Goal: Use online tool/utility: Utilize a website feature to perform a specific function

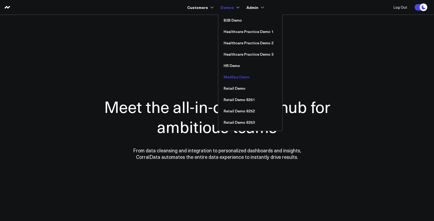
click at [234, 76] on link "MedSpa Demo" at bounding box center [250, 76] width 64 height 11
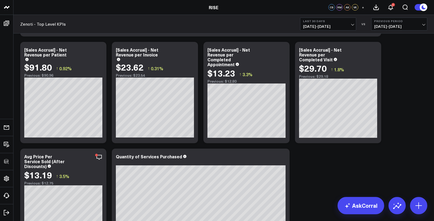
scroll to position [549, 0]
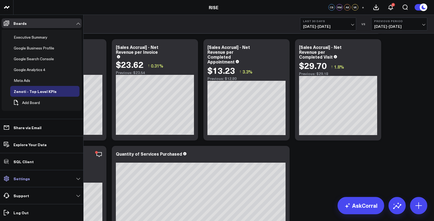
click at [22, 179] on p "Settings" at bounding box center [21, 178] width 16 height 4
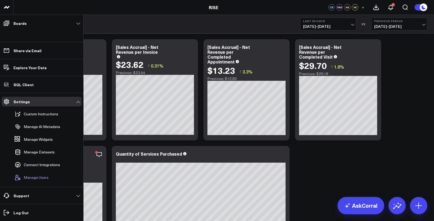
click at [34, 179] on span "Manage Users" at bounding box center [36, 177] width 25 height 4
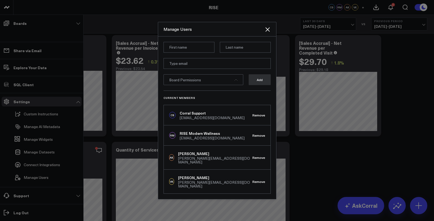
scroll to position [553, 0]
click at [270, 33] on icon "Close" at bounding box center [268, 29] width 6 height 6
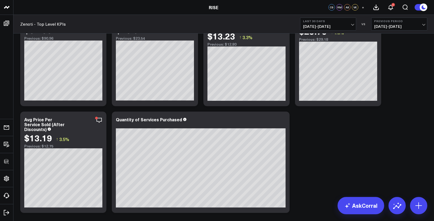
scroll to position [591, 0]
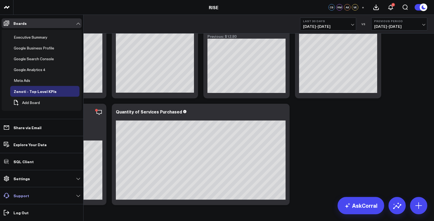
click at [28, 194] on link "Support" at bounding box center [42, 195] width 80 height 10
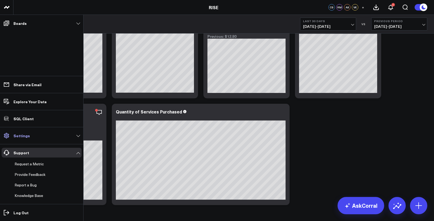
click at [39, 131] on link "Settings" at bounding box center [42, 136] width 80 height 10
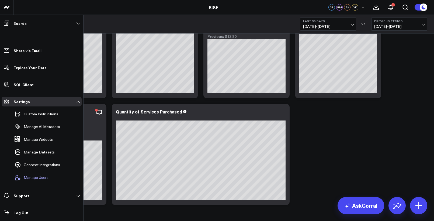
click at [36, 175] on span "Manage Users" at bounding box center [36, 177] width 25 height 4
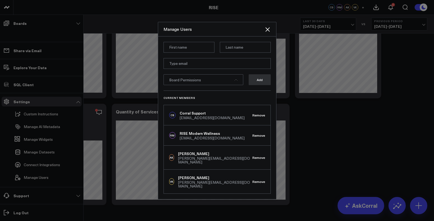
scroll to position [594, 0]
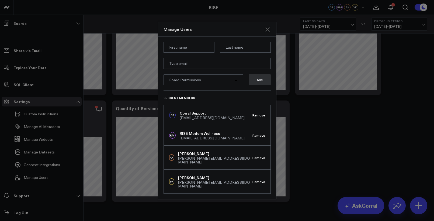
click at [270, 33] on icon "Close" at bounding box center [268, 29] width 6 height 6
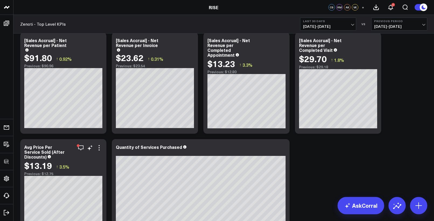
scroll to position [549, 0]
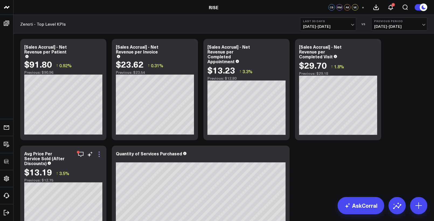
click at [101, 153] on icon at bounding box center [99, 154] width 6 height 6
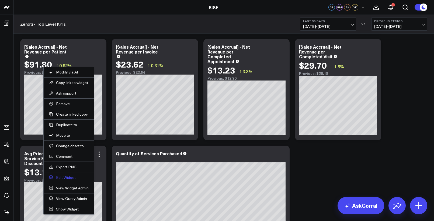
click at [68, 179] on button "Edit Widget" at bounding box center [69, 177] width 40 height 5
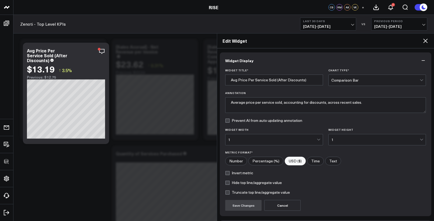
click at [426, 40] on icon at bounding box center [426, 41] width 4 height 4
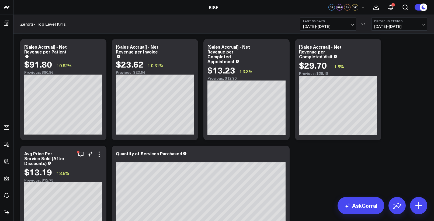
click at [85, 155] on div "Modify via AI Copy link to widget Ask support Remove Create linked copy Executi…" at bounding box center [90, 154] width 25 height 6
click at [80, 155] on icon "button" at bounding box center [80, 154] width 5 height 5
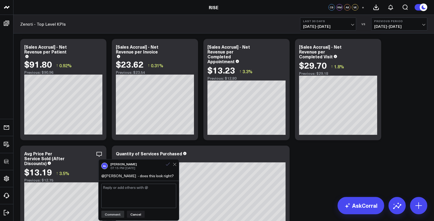
click at [168, 163] on icon at bounding box center [168, 164] width 5 height 5
